Goal: Task Accomplishment & Management: Use online tool/utility

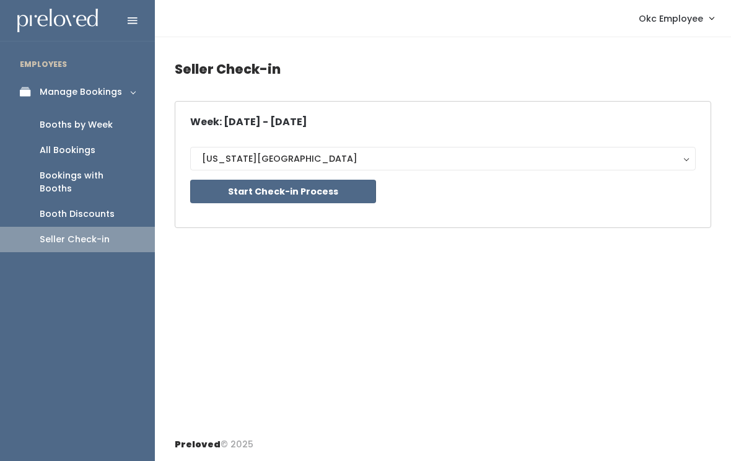
click at [337, 180] on button "Start Check-in Process" at bounding box center [283, 192] width 186 height 24
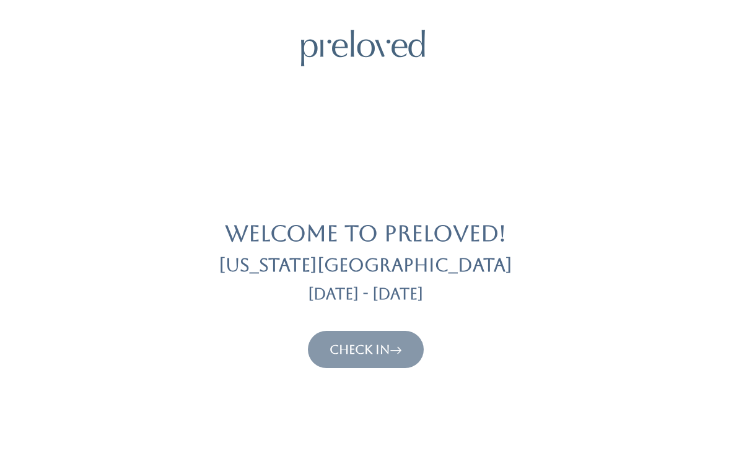
click at [369, 342] on link "Check In" at bounding box center [366, 349] width 73 height 15
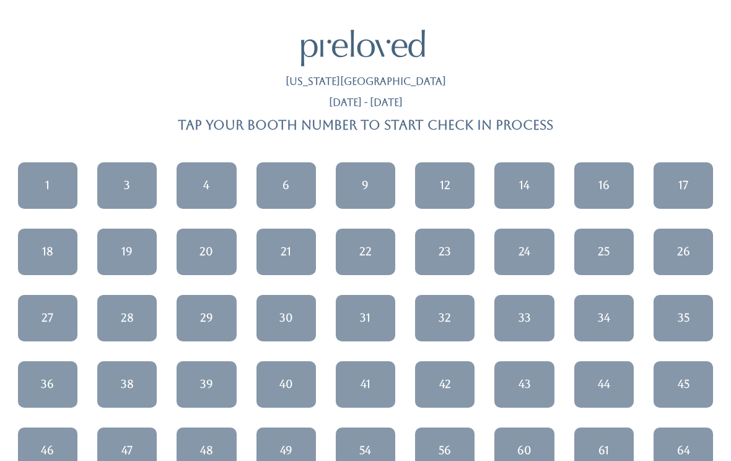
click at [208, 258] on div "20" at bounding box center [207, 252] width 14 height 16
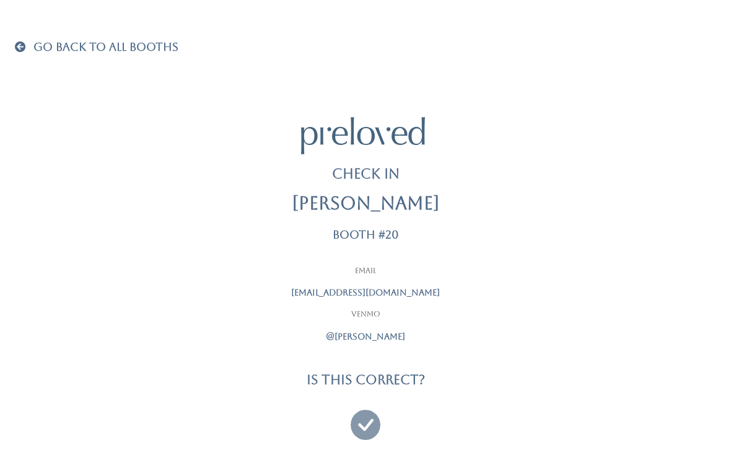
scroll to position [13, 0]
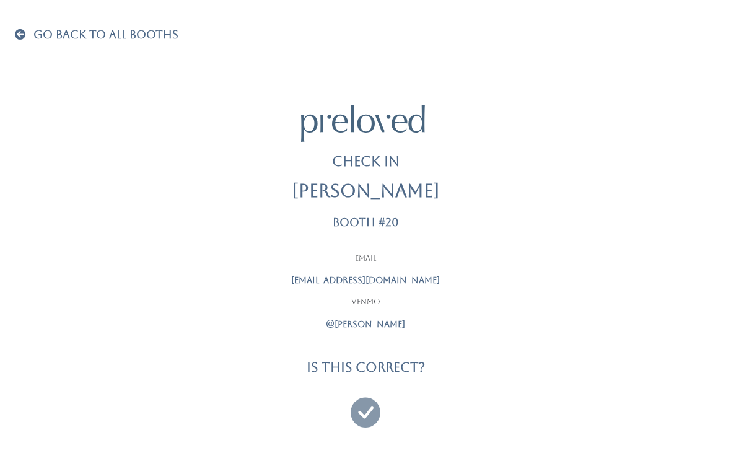
click at [20, 36] on span at bounding box center [23, 34] width 16 height 11
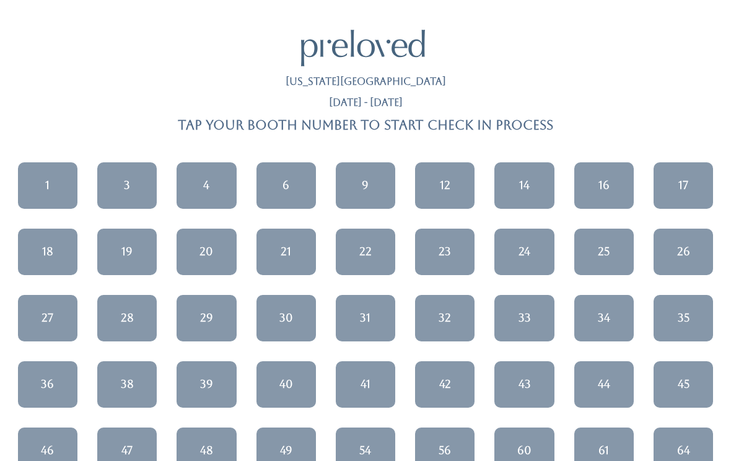
click at [45, 319] on div "27" at bounding box center [48, 318] width 12 height 16
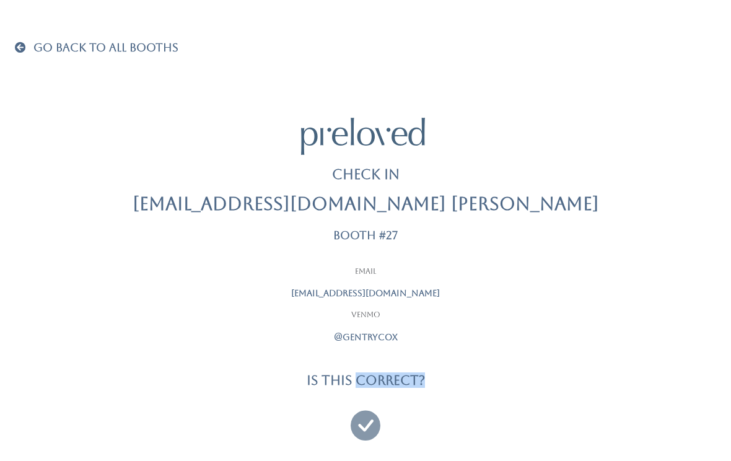
click at [371, 418] on icon at bounding box center [366, 420] width 30 height 42
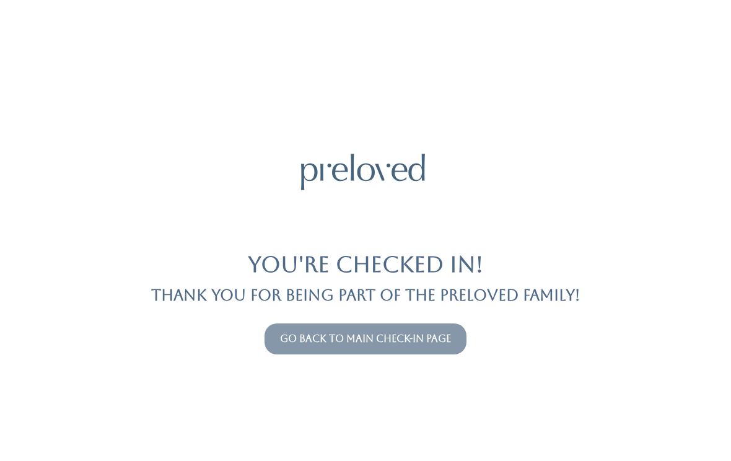
click at [445, 337] on link "Go back to main check-in page" at bounding box center [365, 339] width 171 height 12
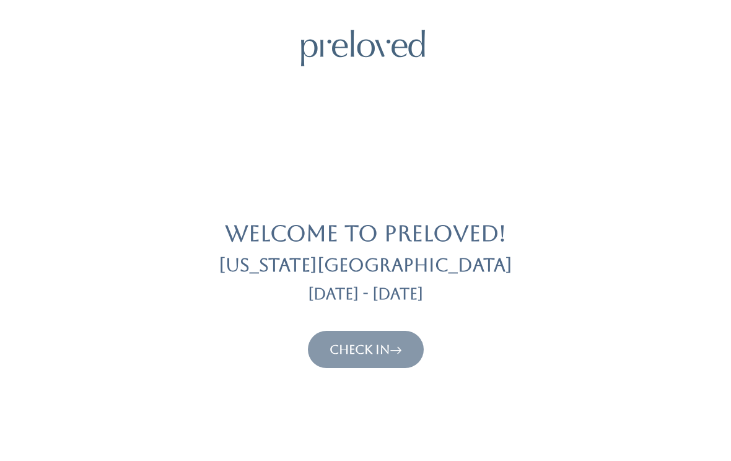
click at [394, 356] on icon at bounding box center [396, 349] width 12 height 15
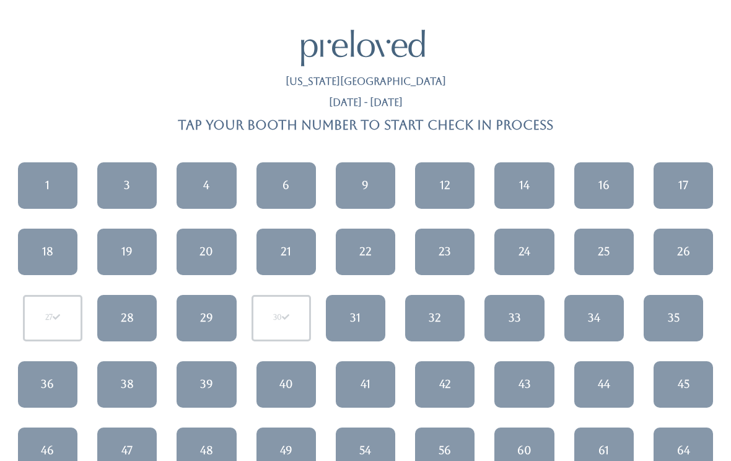
click at [284, 254] on div "21" at bounding box center [286, 252] width 11 height 16
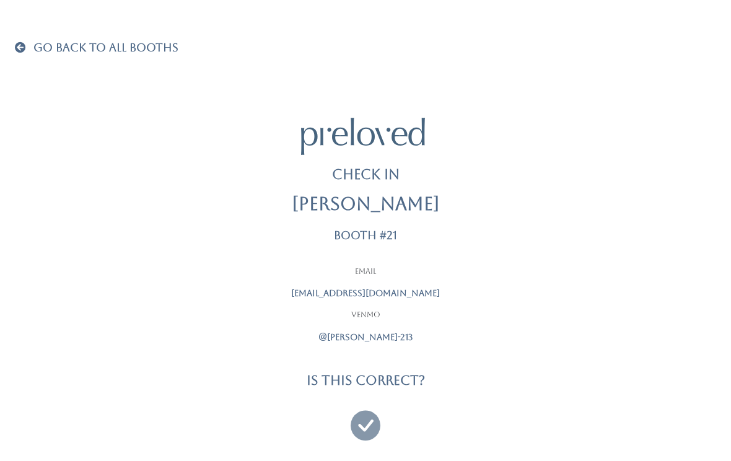
click at [370, 430] on icon at bounding box center [366, 420] width 30 height 42
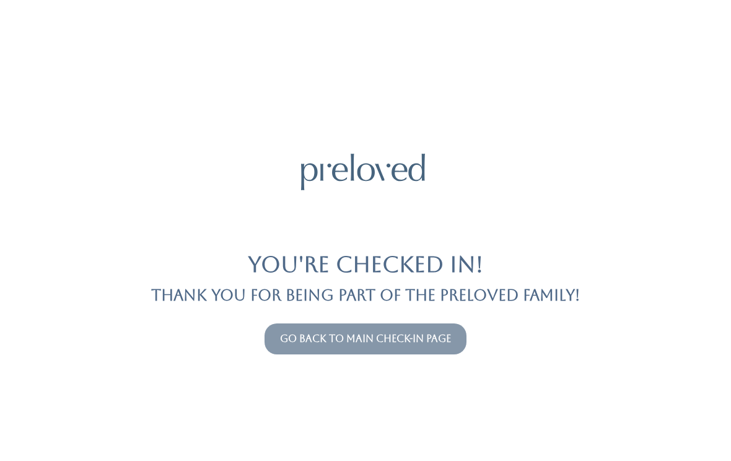
click at [316, 333] on link "Go back to main check-in page" at bounding box center [365, 339] width 171 height 12
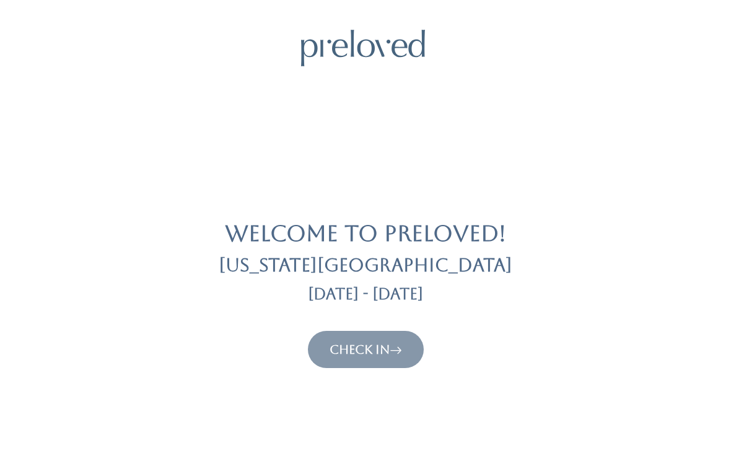
click at [322, 337] on button "Check In" at bounding box center [366, 349] width 116 height 37
click at [347, 345] on link "Check In" at bounding box center [366, 349] width 73 height 15
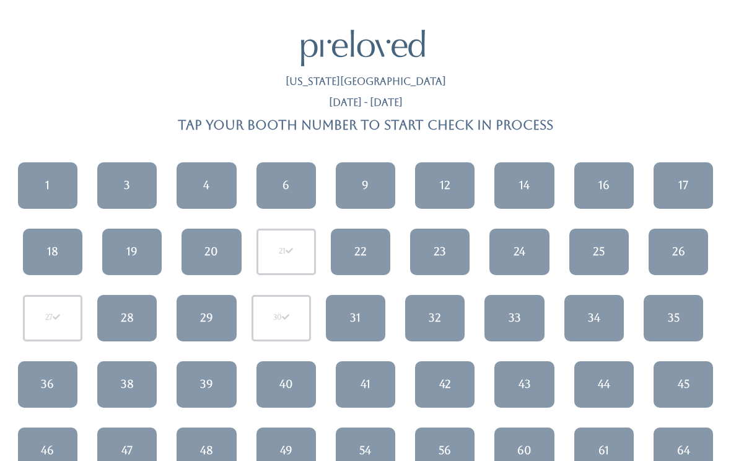
click at [448, 252] on link "23" at bounding box center [440, 252] width 60 height 46
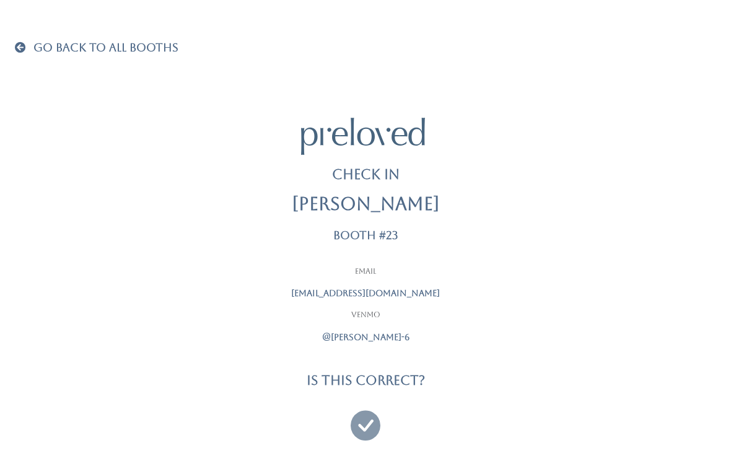
click at [361, 418] on icon at bounding box center [366, 420] width 30 height 42
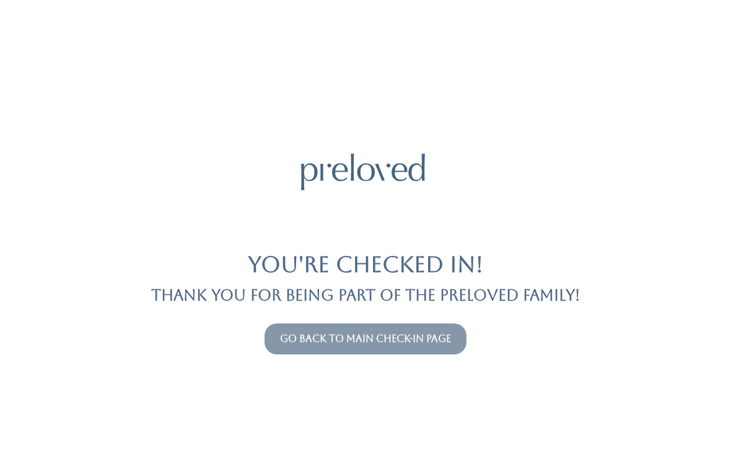
click at [269, 343] on button "Go back to main check-in page" at bounding box center [366, 339] width 202 height 31
click at [290, 337] on link "Go back to main check-in page" at bounding box center [365, 339] width 171 height 12
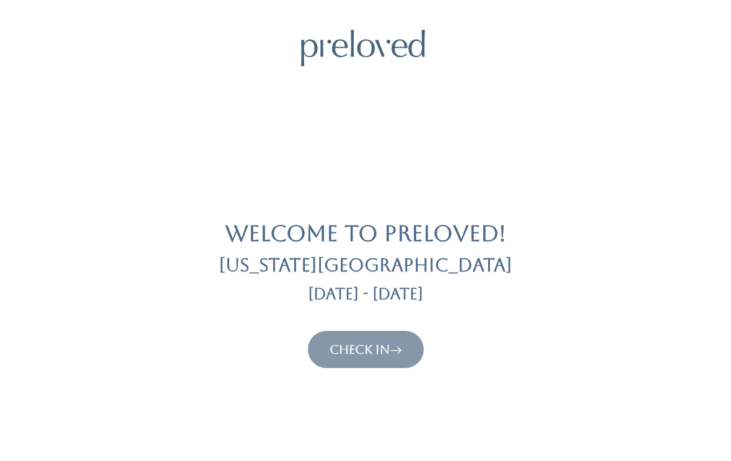
click at [330, 355] on link "Check In" at bounding box center [366, 349] width 73 height 15
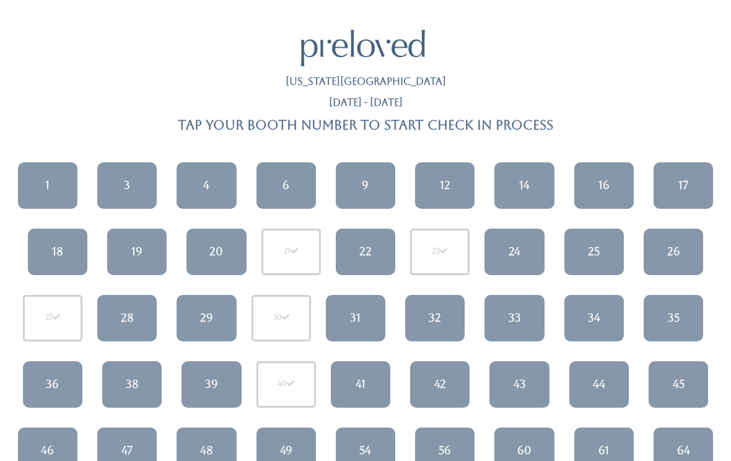
click at [64, 242] on link "18" at bounding box center [58, 252] width 60 height 46
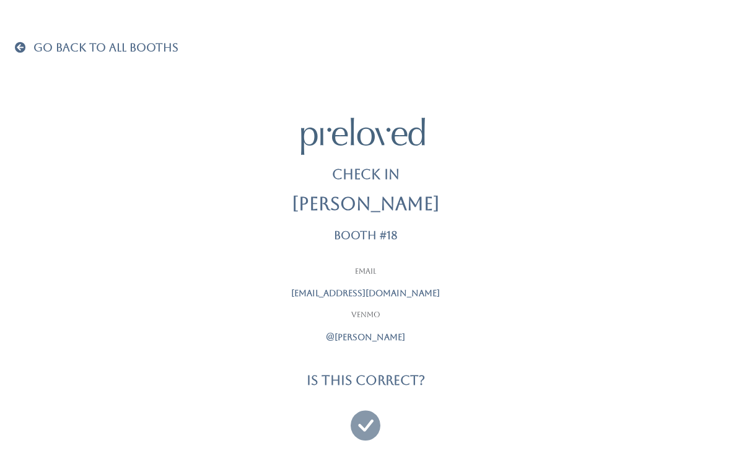
scroll to position [13, 0]
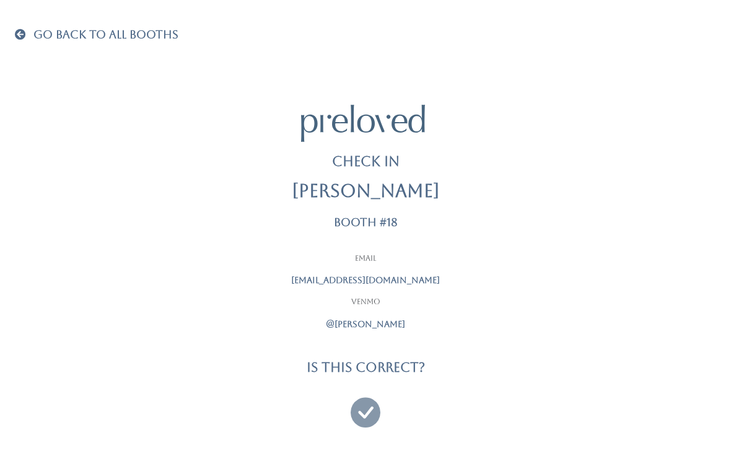
click at [368, 410] on icon at bounding box center [366, 407] width 30 height 42
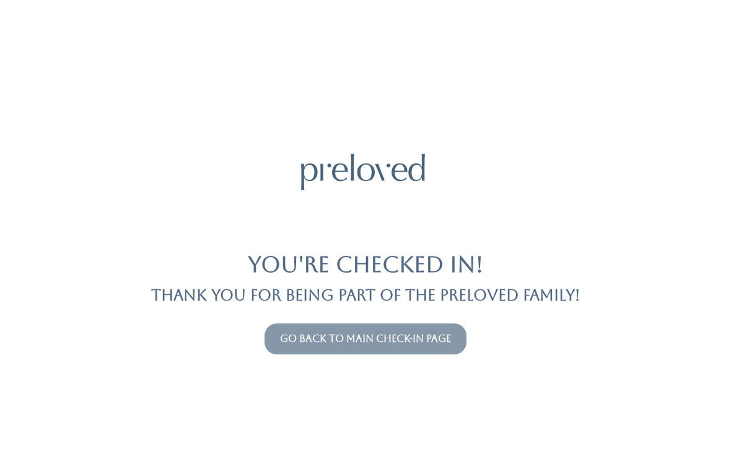
click at [347, 338] on link "Go back to main check-in page" at bounding box center [365, 339] width 171 height 12
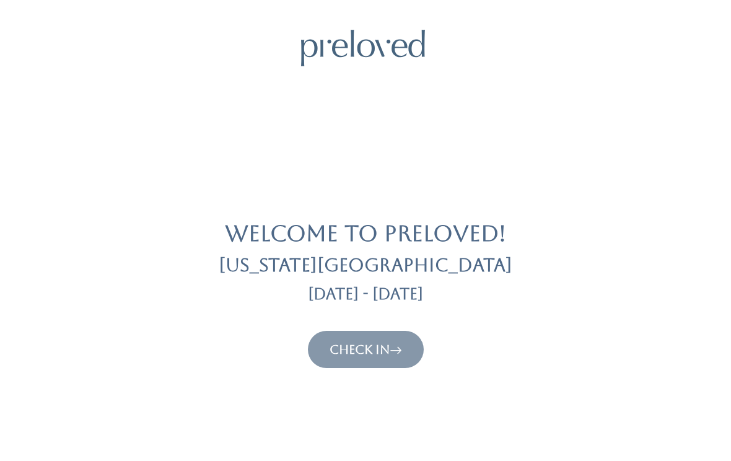
click at [350, 347] on link "Check In" at bounding box center [366, 349] width 73 height 15
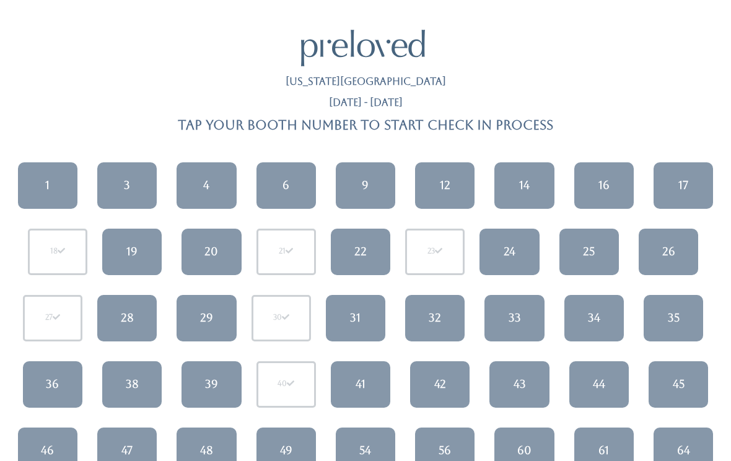
click at [43, 381] on link "36" at bounding box center [53, 384] width 60 height 46
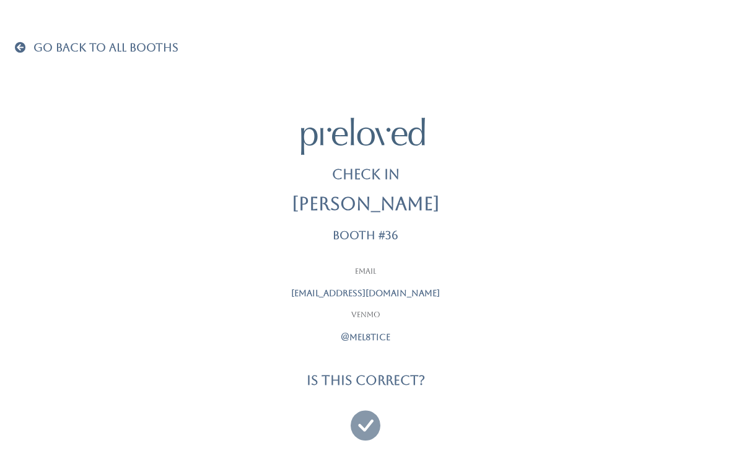
click at [364, 415] on icon at bounding box center [366, 420] width 30 height 42
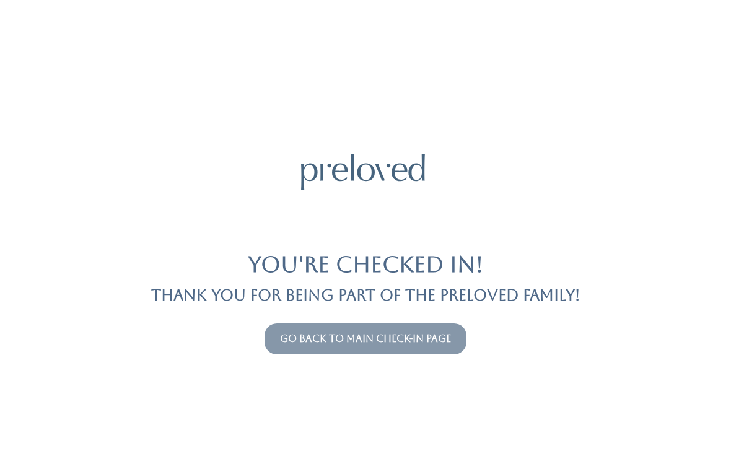
click at [333, 341] on link "Go back to main check-in page" at bounding box center [365, 339] width 171 height 12
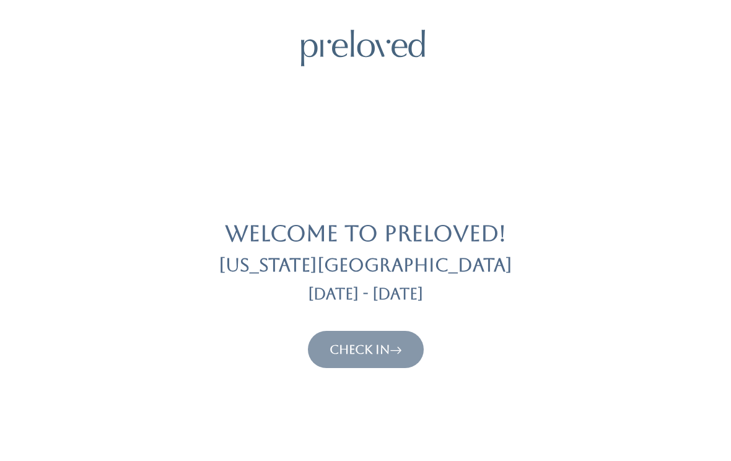
click at [340, 354] on link "Check In" at bounding box center [366, 349] width 73 height 15
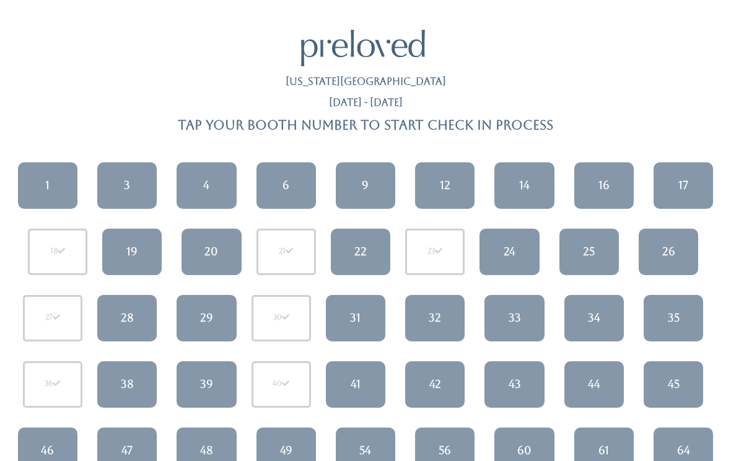
click at [679, 323] on div "35" at bounding box center [674, 318] width 12 height 16
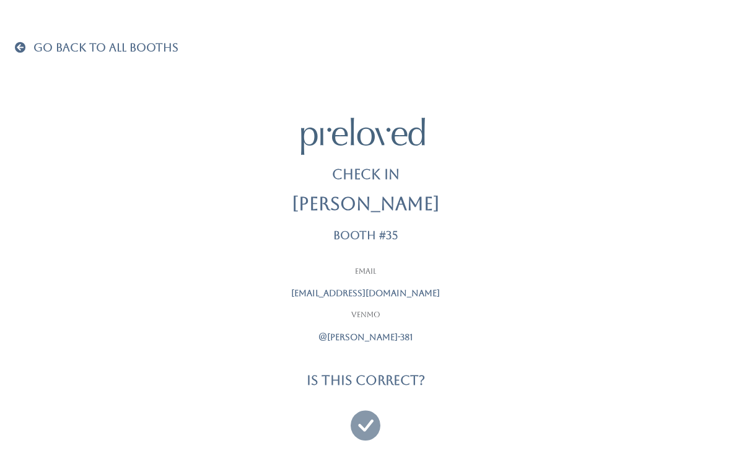
click at [368, 413] on icon at bounding box center [366, 420] width 30 height 42
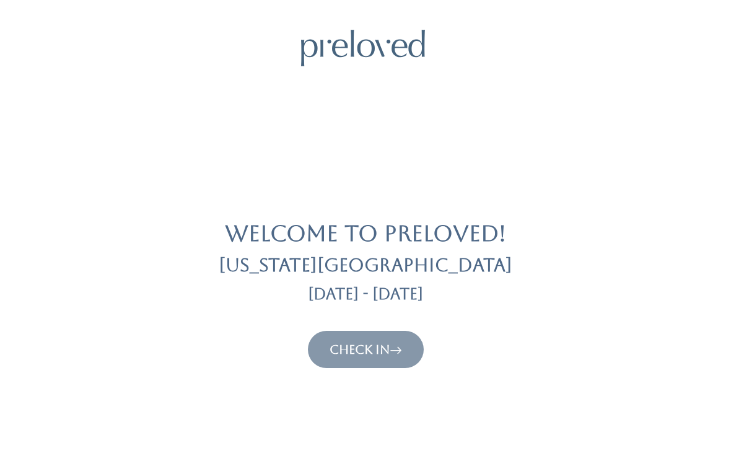
click at [392, 342] on link "Check In" at bounding box center [366, 349] width 73 height 15
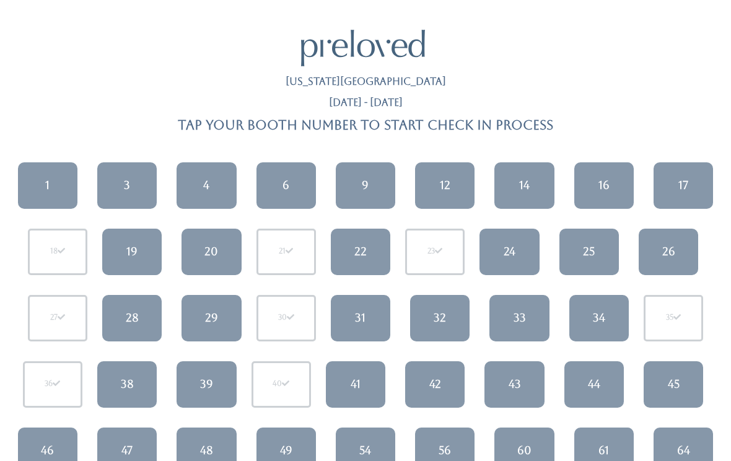
click at [139, 186] on link "3" at bounding box center [127, 185] width 60 height 46
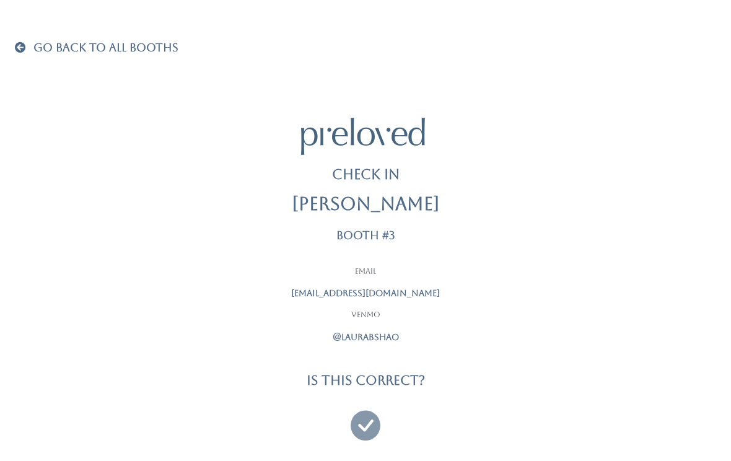
click at [34, 42] on span "Go Back To All Booths" at bounding box center [105, 47] width 145 height 13
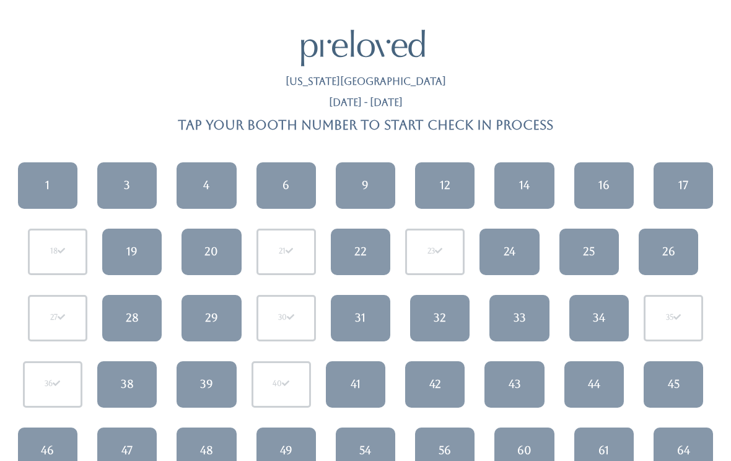
click at [122, 324] on link "28" at bounding box center [132, 318] width 60 height 46
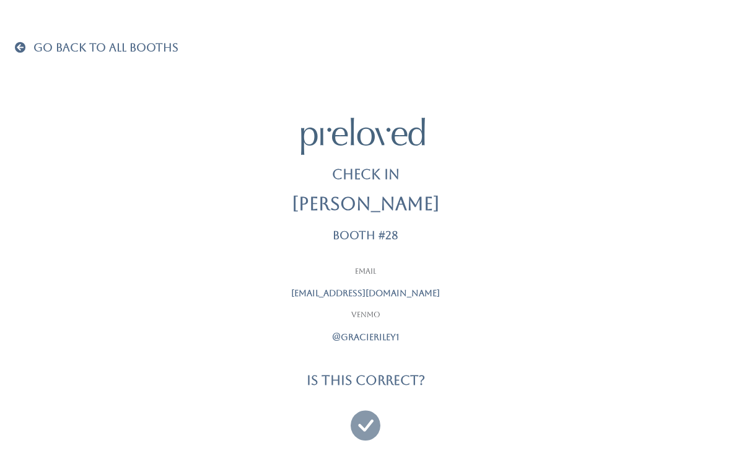
click at [361, 426] on icon at bounding box center [366, 420] width 30 height 42
